Goal: Navigation & Orientation: Find specific page/section

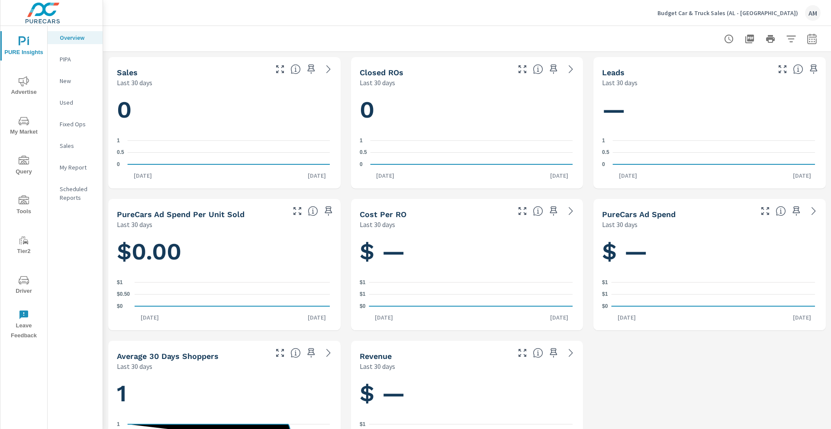
click at [733, 13] on p "Budget Car & Truck Sales (AL - GA)" at bounding box center [728, 13] width 141 height 8
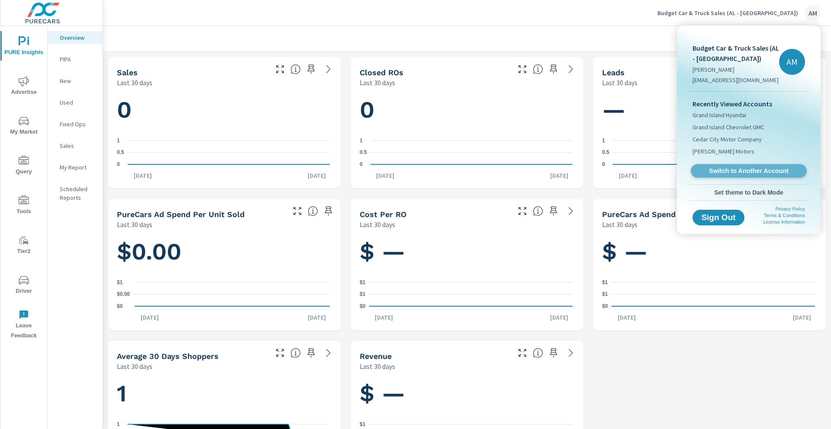
click at [733, 166] on link "Switch to Another Account" at bounding box center [749, 171] width 116 height 13
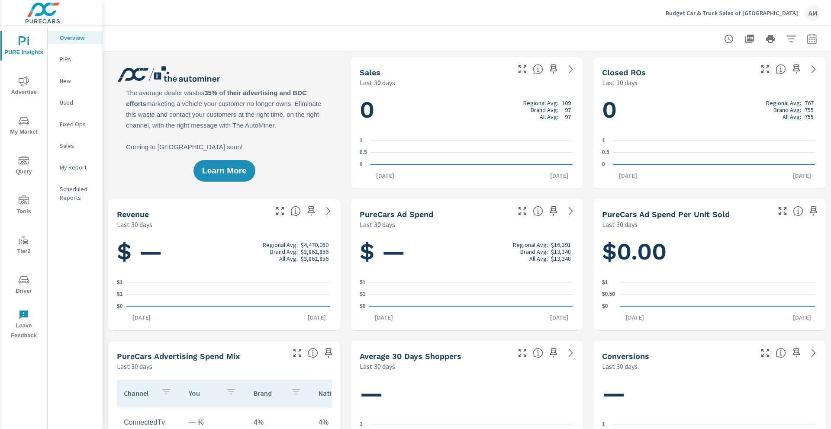
scroll to position [0, 0]
